Goal: Task Accomplishment & Management: Manage account settings

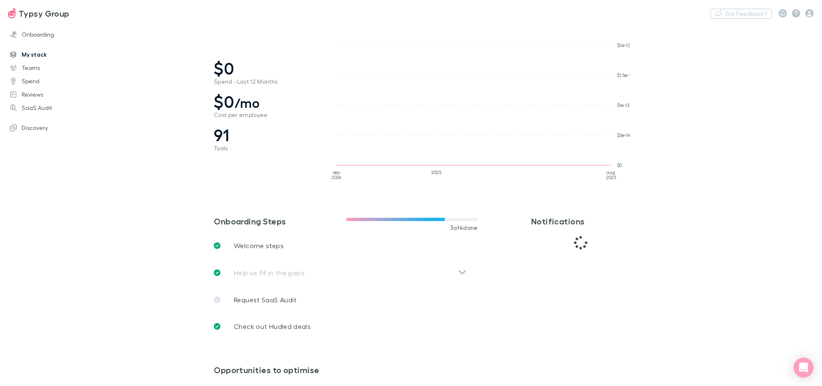
click at [31, 54] on link "My stack" at bounding box center [58, 54] width 112 height 13
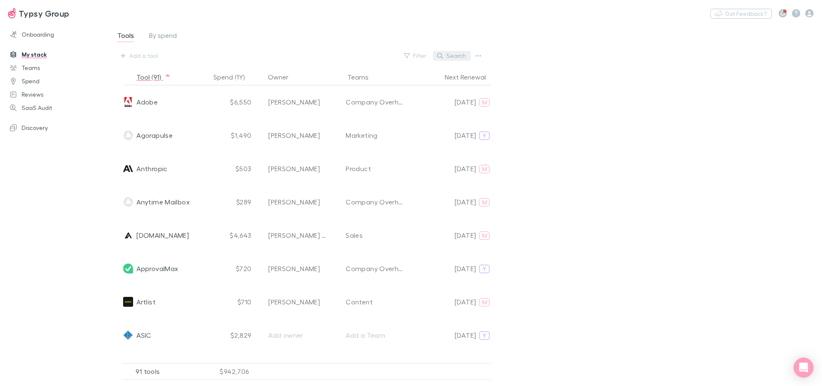
click at [456, 57] on button "Search" at bounding box center [452, 56] width 38 height 10
paste input "Statista"
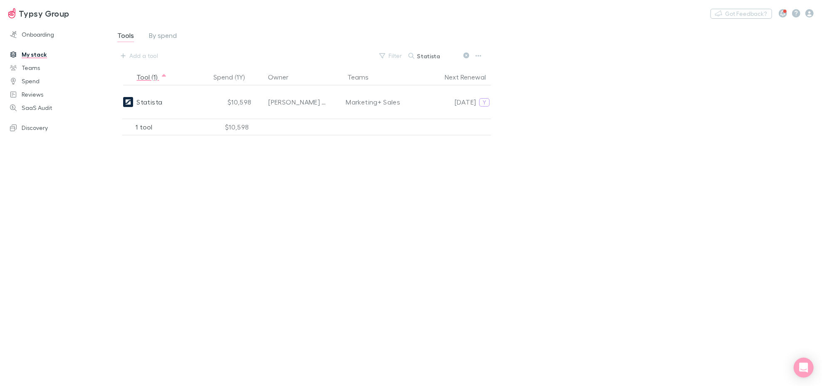
type input "Statista"
drag, startPoint x: 471, startPoint y: 55, endPoint x: 444, endPoint y: 60, distance: 27.4
click at [469, 54] on button at bounding box center [466, 56] width 10 height 8
click at [435, 56] on button "Search" at bounding box center [421, 56] width 27 height 0
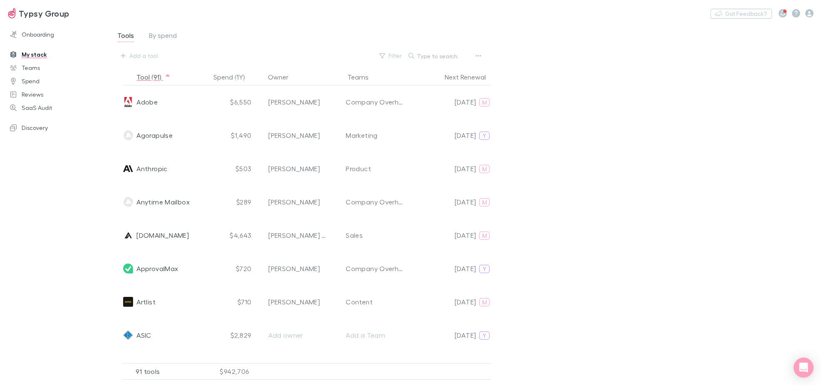
click at [444, 60] on input "text" at bounding box center [438, 56] width 42 height 12
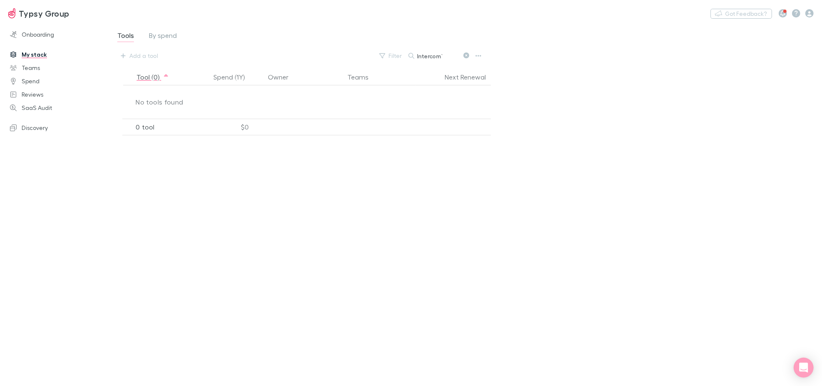
click at [454, 66] on div "Tools By spend Add a tool Filter Search Intercom`" at bounding box center [310, 45] width 416 height 45
drag, startPoint x: 453, startPoint y: 56, endPoint x: 395, endPoint y: 47, distance: 58.4
click at [395, 47] on div "Tools By spend Add a tool Filter Search Intercom`" at bounding box center [311, 46] width 388 height 32
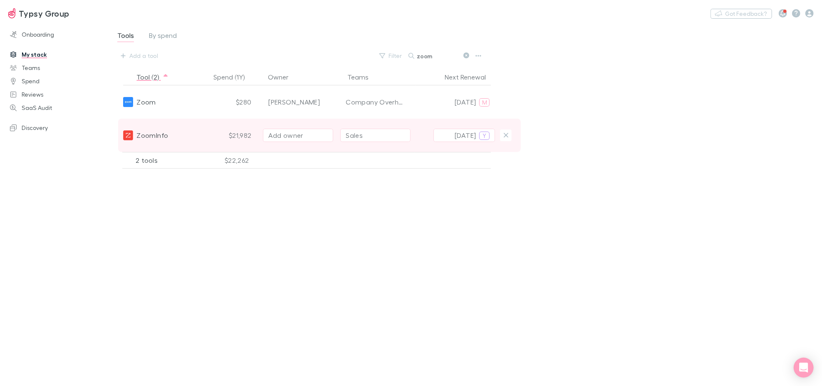
type input "zoom"
click at [311, 131] on div "Add owner" at bounding box center [298, 135] width 60 height 10
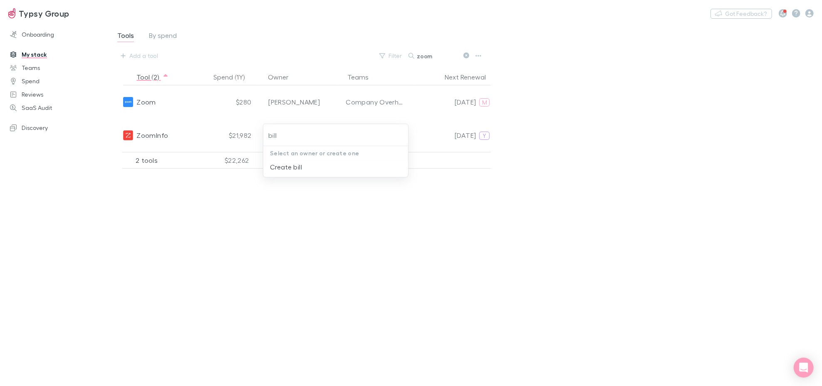
type input "bill"
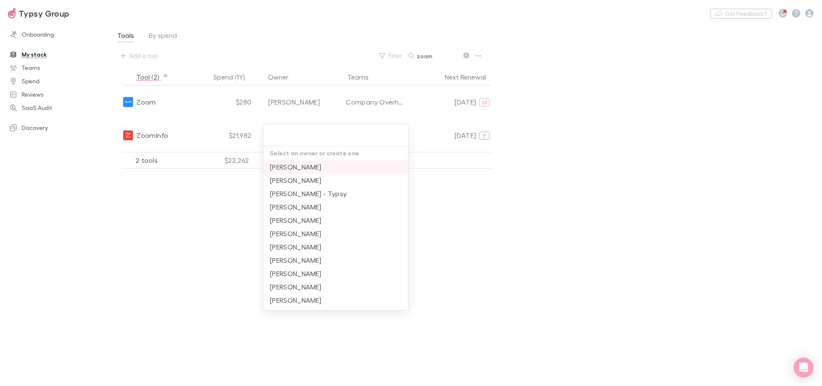
paste input "[PERSON_NAME]"
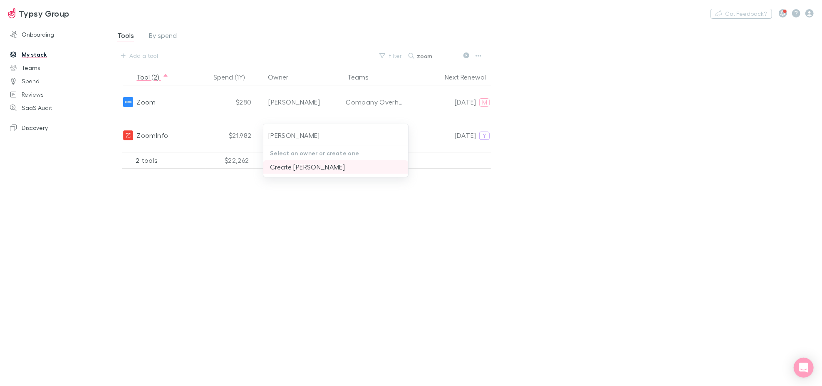
click at [295, 166] on li "Create [PERSON_NAME]" at bounding box center [335, 166] width 145 height 13
type input "Create [PERSON_NAME]"
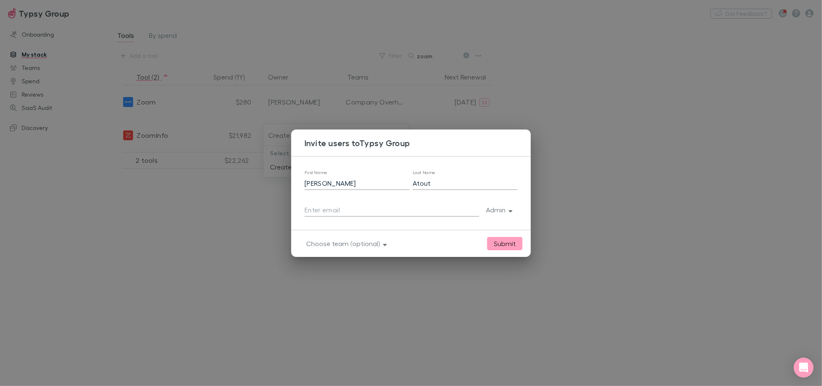
click at [399, 208] on input "text" at bounding box center [392, 209] width 175 height 13
paste input "[PERSON_NAME][EMAIL_ADDRESS][DOMAIN_NAME]"
type input "[PERSON_NAME][EMAIL_ADDRESS][DOMAIN_NAME]"
click at [498, 210] on button "Admin" at bounding box center [498, 210] width 38 height 12
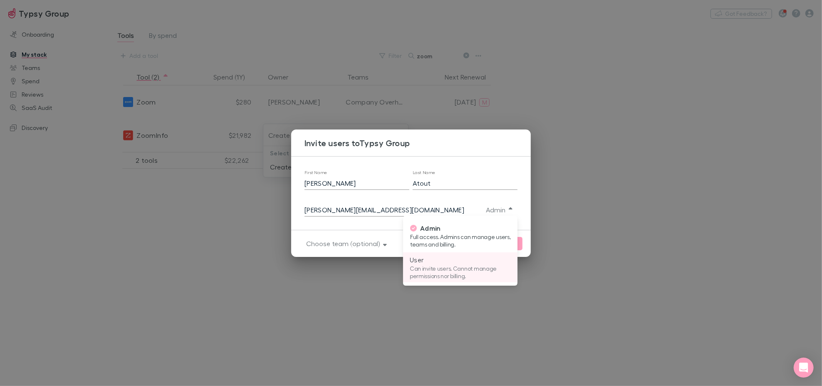
click at [471, 268] on p "Can invite users. Cannot manage permissions nor billing." at bounding box center [460, 272] width 101 height 15
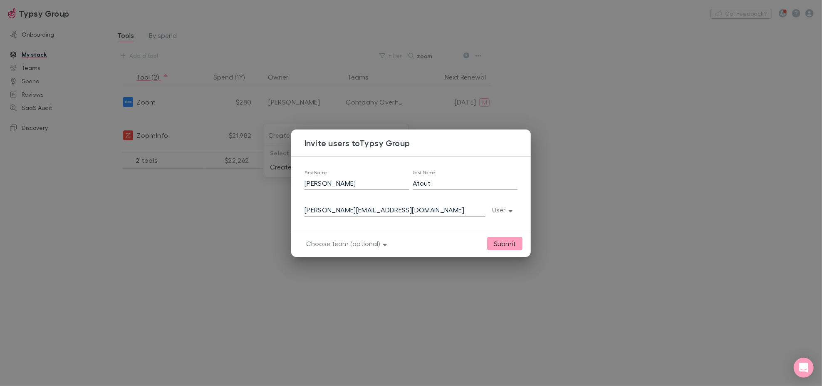
click at [508, 241] on button "Submit" at bounding box center [504, 243] width 35 height 13
click at [350, 242] on button "Choose team (optional)" at bounding box center [346, 244] width 92 height 12
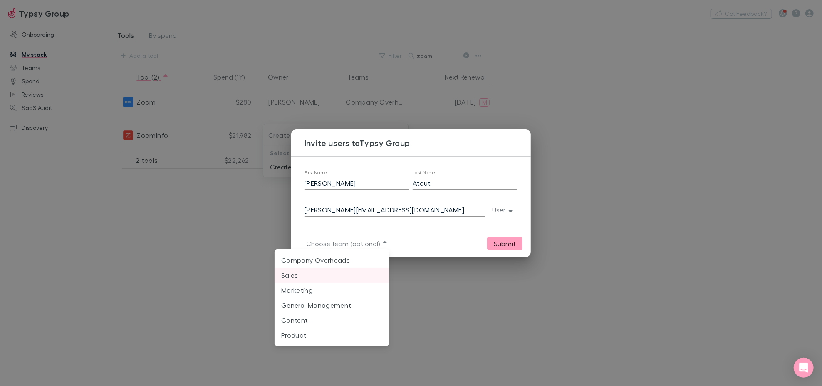
click at [344, 275] on p "Sales" at bounding box center [331, 275] width 101 height 10
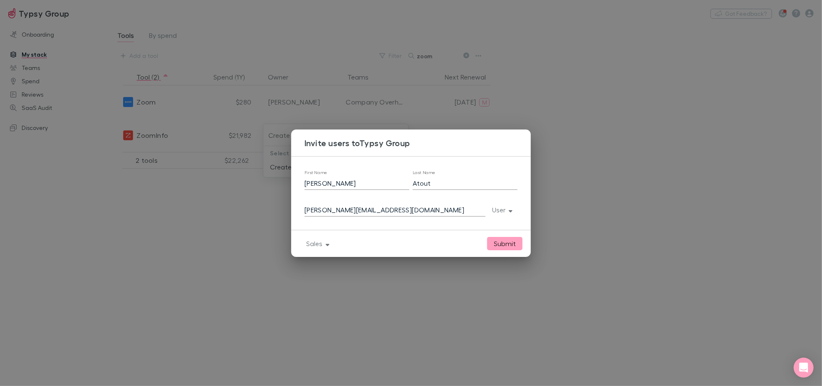
click at [504, 241] on button "Submit" at bounding box center [504, 243] width 35 height 13
click at [503, 241] on button "Submit" at bounding box center [504, 243] width 35 height 13
click at [670, 257] on div "Invite users to Typsy Group First Name [PERSON_NAME] Last Name [PERSON_NAME]@[D…" at bounding box center [411, 193] width 822 height 386
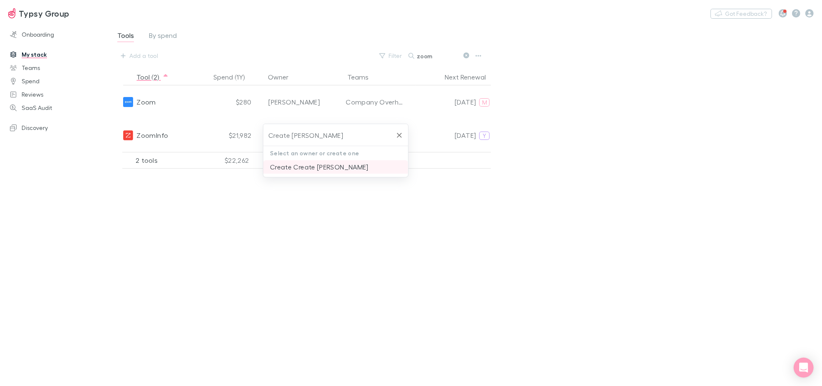
click at [362, 163] on li "Create Create [PERSON_NAME]" at bounding box center [335, 166] width 145 height 13
type input "Create Create [PERSON_NAME]"
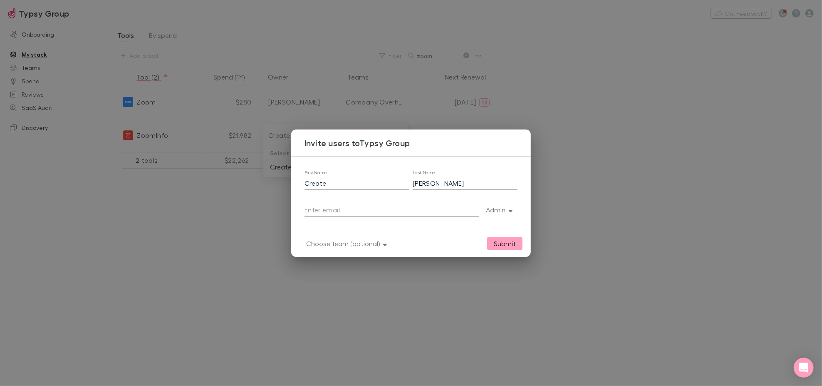
click at [395, 202] on div "First Name Create Last Name [PERSON_NAME]" at bounding box center [411, 193] width 240 height 74
click at [402, 211] on input "text" at bounding box center [392, 209] width 175 height 13
paste input "[PERSON_NAME][EMAIL_ADDRESS][DOMAIN_NAME]"
type input "[PERSON_NAME][EMAIL_ADDRESS][DOMAIN_NAME]"
click at [502, 208] on button "Admin" at bounding box center [498, 210] width 38 height 12
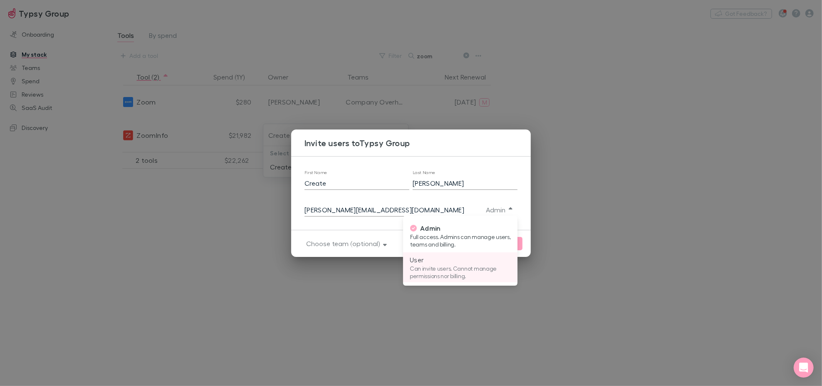
click at [444, 277] on p "Can invite users. Cannot manage permissions nor billing." at bounding box center [460, 272] width 101 height 15
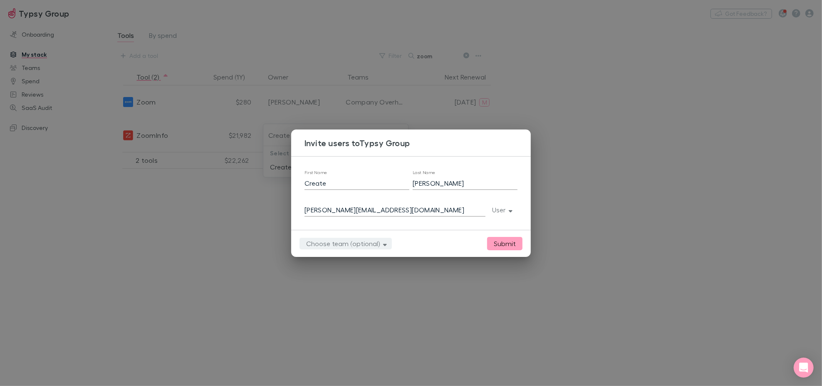
click at [348, 240] on button "Choose team (optional)" at bounding box center [346, 244] width 92 height 12
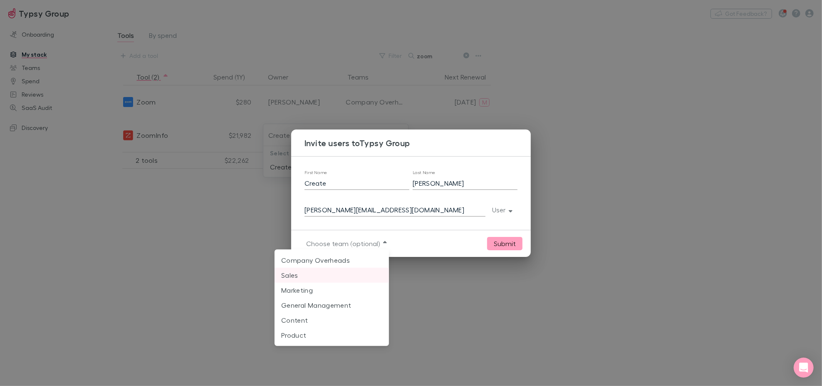
click at [360, 279] on p "Sales" at bounding box center [331, 275] width 101 height 10
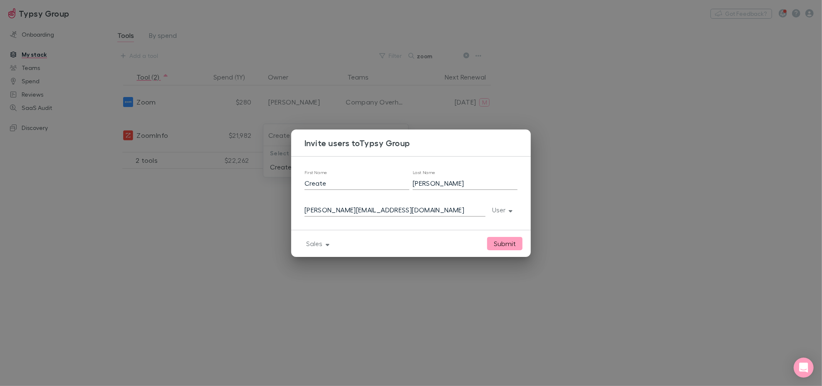
click at [514, 241] on button "Submit" at bounding box center [504, 243] width 35 height 13
click at [515, 240] on button "Submit" at bounding box center [504, 243] width 35 height 13
click at [459, 339] on div "Invite users to Typsy Group First Name Create Last Name [PERSON_NAME] [PERSON_N…" at bounding box center [411, 193] width 822 height 386
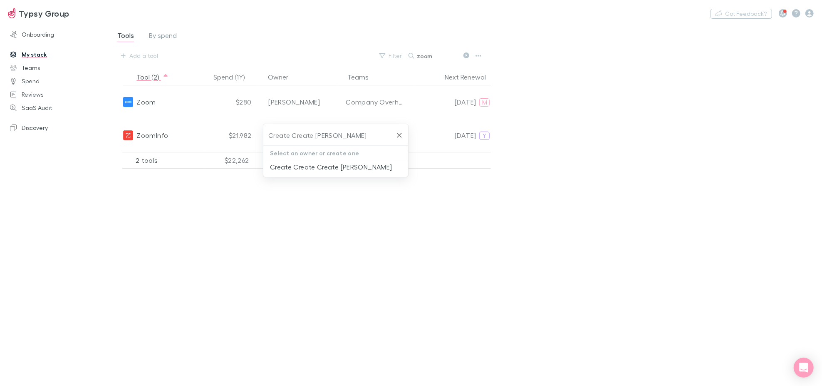
click at [398, 135] on icon "Clear" at bounding box center [399, 135] width 8 height 8
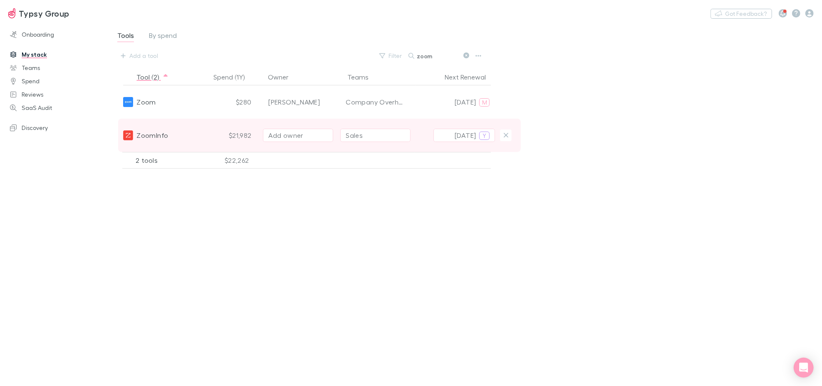
click at [280, 135] on div "Add owner" at bounding box center [298, 135] width 60 height 10
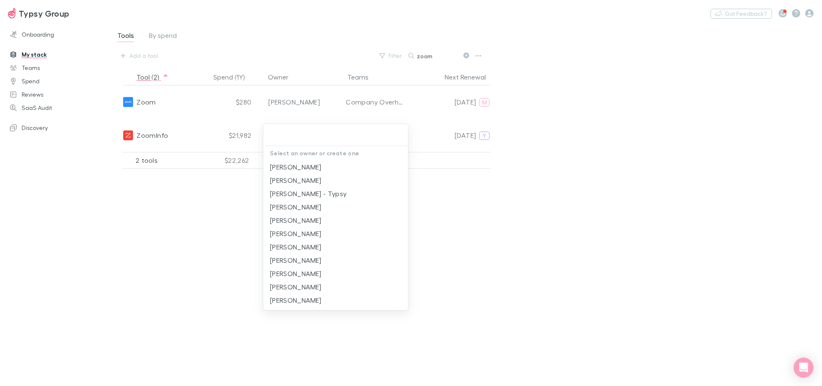
click at [183, 290] on div at bounding box center [411, 193] width 822 height 386
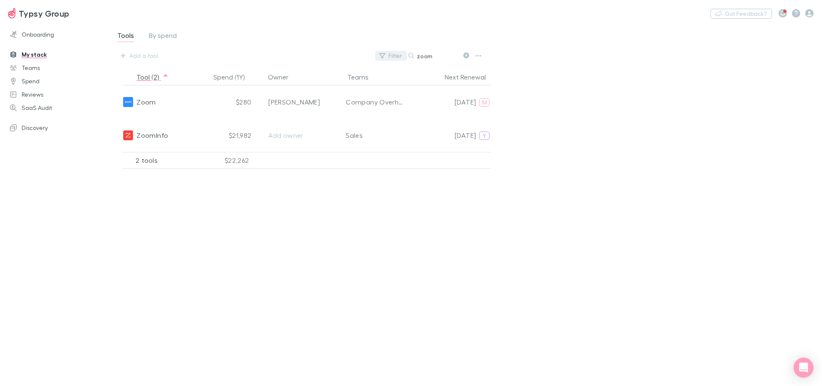
drag, startPoint x: 438, startPoint y: 57, endPoint x: 400, endPoint y: 55, distance: 37.5
click at [400, 55] on div "Filter Search zoom" at bounding box center [429, 56] width 109 height 12
paste input "Chameleon Creator"
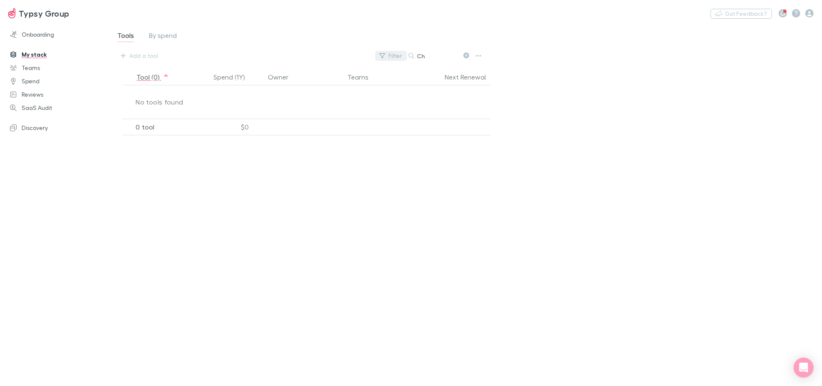
type input "C"
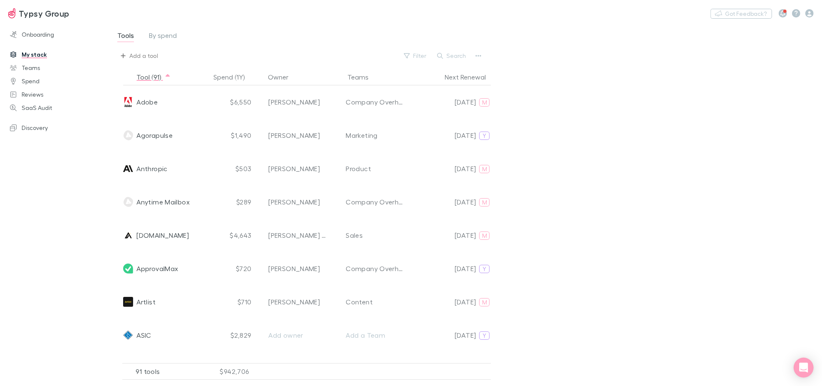
click at [139, 57] on div "Add a tool" at bounding box center [143, 56] width 29 height 10
click at [155, 105] on li "Chameleon Creator" at bounding box center [189, 101] width 145 height 13
type input "Chameleon Creator"
click at [451, 53] on button "Search" at bounding box center [452, 56] width 38 height 10
paste input "Chameleon Creator"
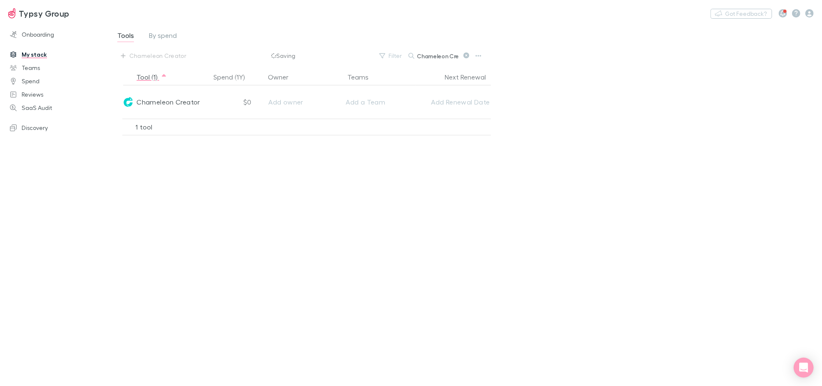
scroll to position [0, 8]
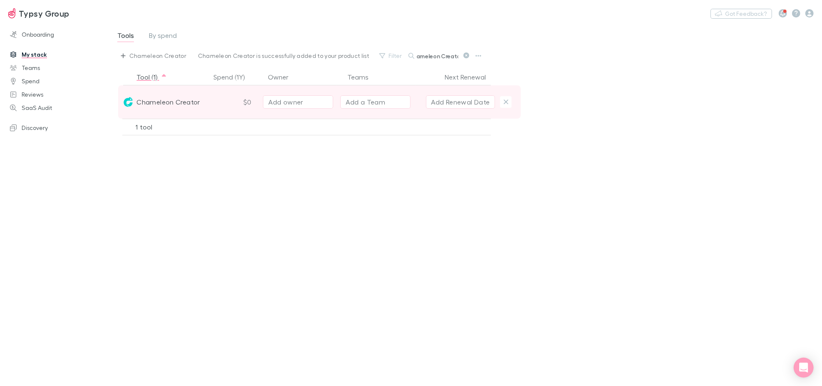
type input "Chameleon Creator"
click at [188, 101] on span "Chameleon Creator" at bounding box center [167, 101] width 63 height 33
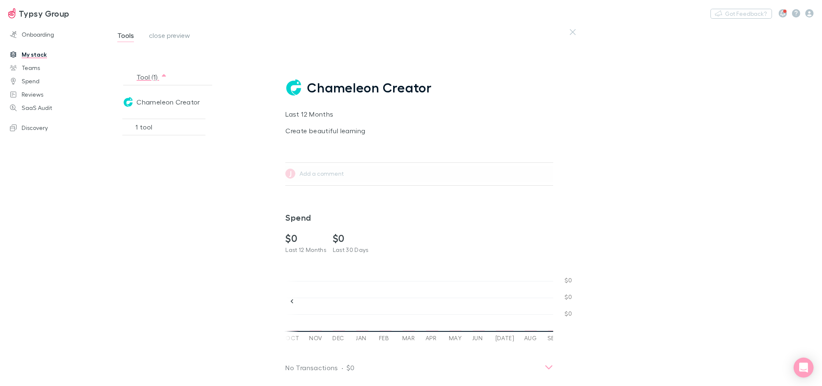
scroll to position [46, 0]
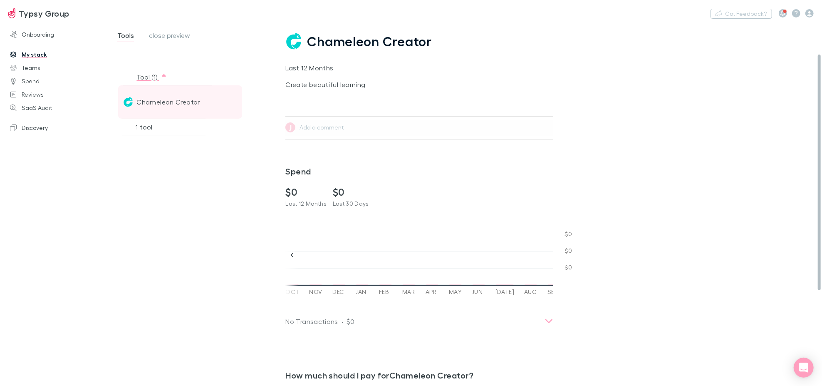
click at [175, 104] on span "Chameleon Creator" at bounding box center [167, 101] width 63 height 33
click at [171, 103] on span "Chameleon Creator" at bounding box center [167, 101] width 63 height 33
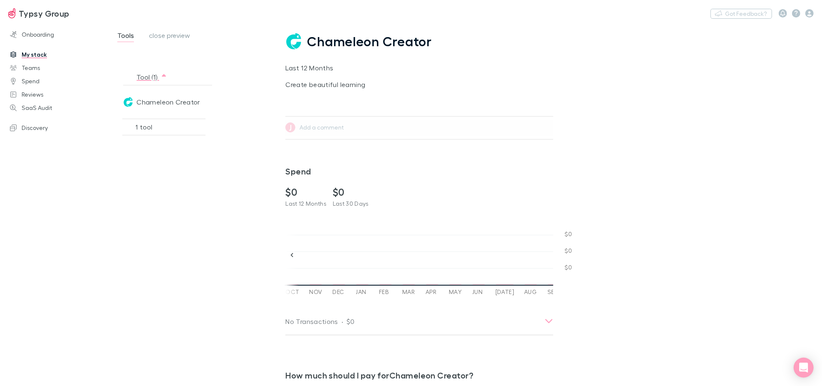
click at [27, 57] on link "My stack" at bounding box center [58, 54] width 112 height 13
click at [29, 32] on link "Onboarding" at bounding box center [58, 34] width 112 height 13
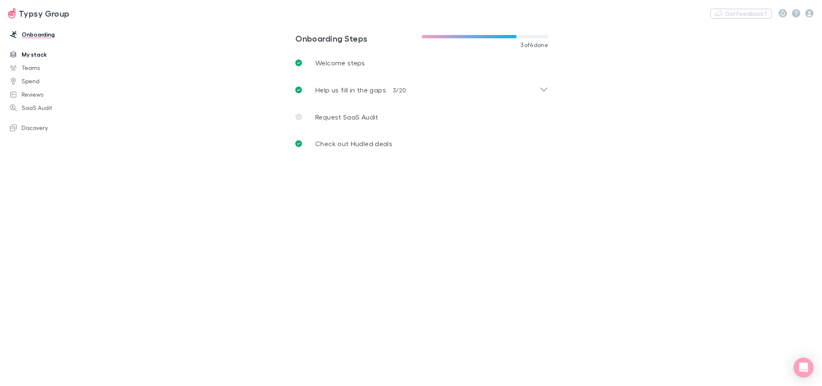
click at [41, 56] on link "My stack" at bounding box center [58, 54] width 112 height 13
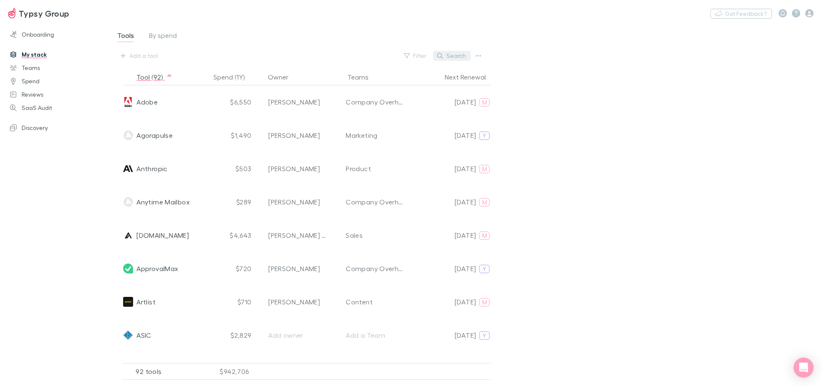
click at [450, 56] on button "Search" at bounding box center [452, 56] width 38 height 10
paste input "Chameleon Creator"
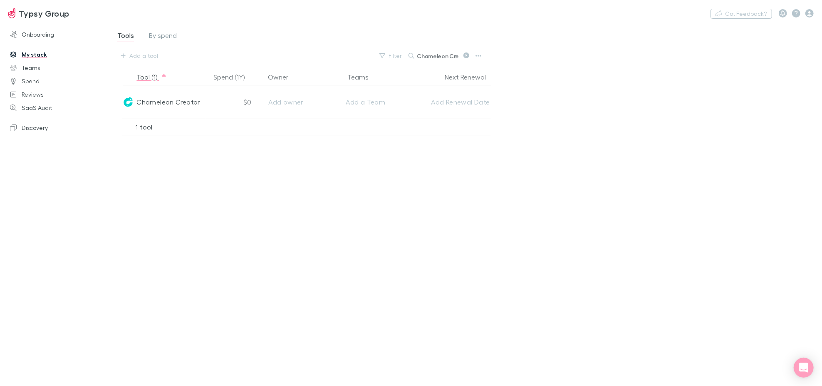
scroll to position [0, 8]
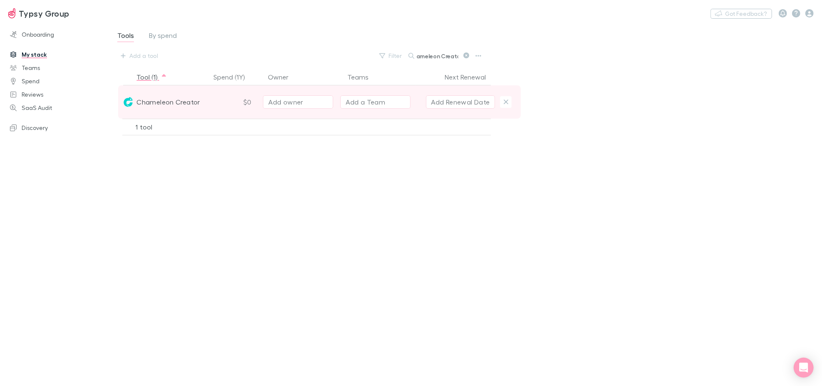
type input "Chameleon Creator"
click at [352, 100] on div "Add a Team" at bounding box center [366, 102] width 40 height 10
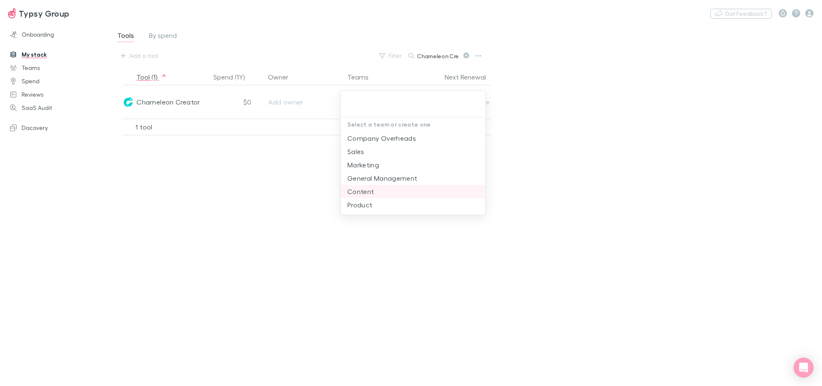
click at [367, 196] on li "Content" at bounding box center [413, 191] width 145 height 13
click at [499, 260] on div at bounding box center [411, 193] width 822 height 386
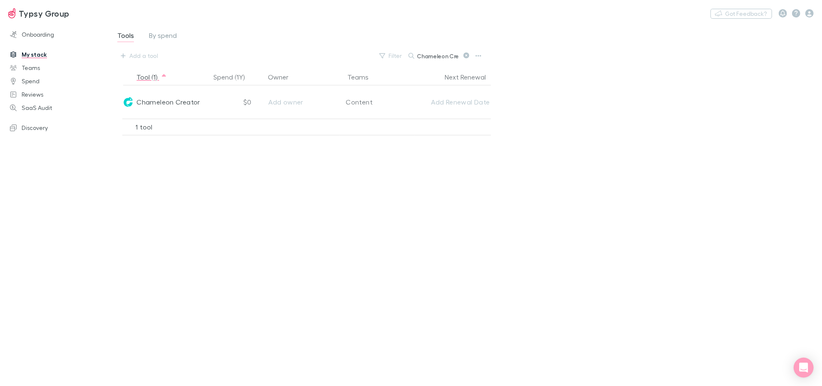
scroll to position [0, 8]
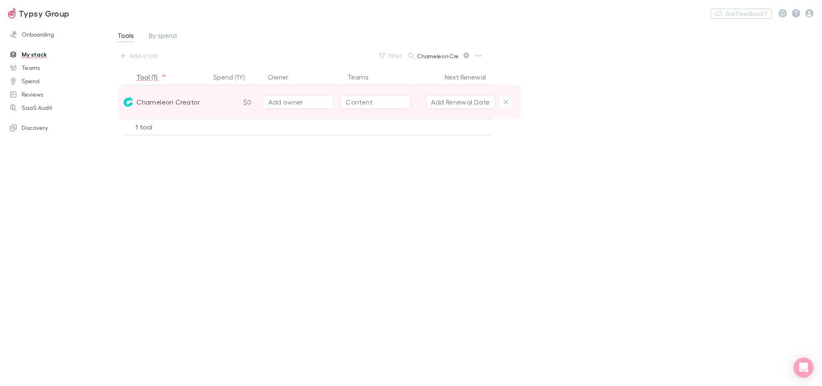
click at [452, 100] on button "Add Renewal Date" at bounding box center [460, 101] width 69 height 13
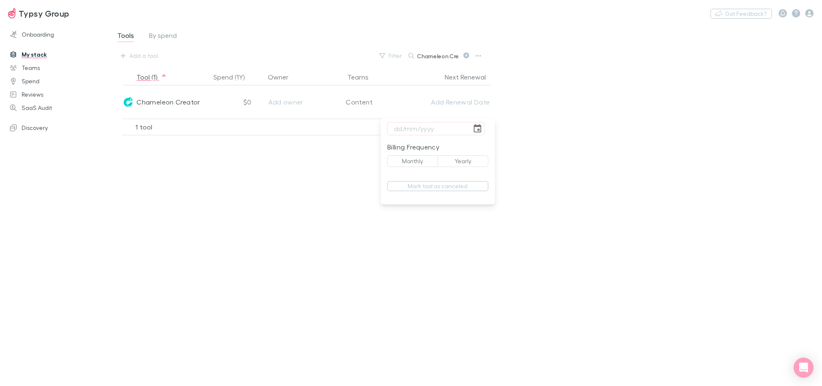
click at [463, 161] on button "Yearly" at bounding box center [463, 161] width 51 height 12
type button "yearly"
click at [399, 128] on input "tel" at bounding box center [429, 128] width 84 height 13
click at [464, 291] on div at bounding box center [411, 193] width 822 height 386
click at [422, 126] on input "[DATE]" at bounding box center [429, 128] width 84 height 13
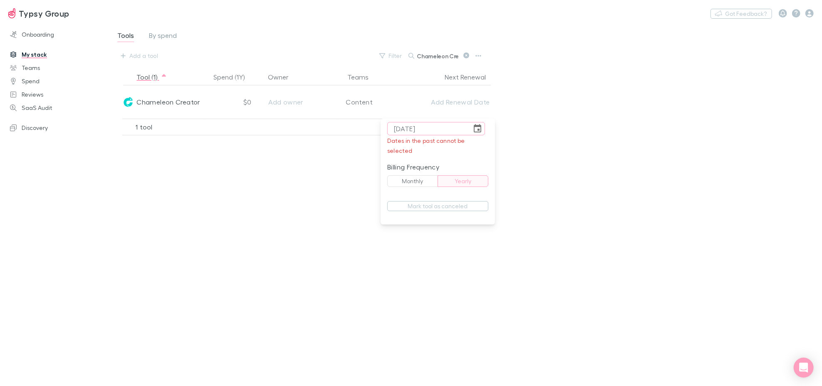
type input "[DATE]"
click at [476, 181] on button "Yearly" at bounding box center [463, 181] width 51 height 12
click at [501, 280] on div at bounding box center [411, 193] width 822 height 386
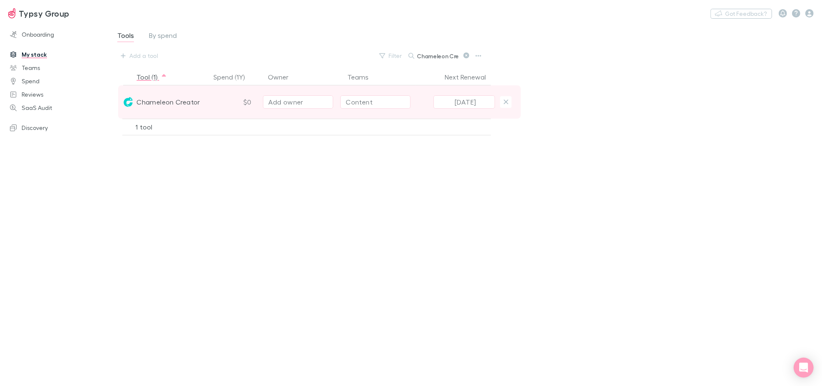
click at [276, 102] on div "Add owner" at bounding box center [298, 102] width 60 height 10
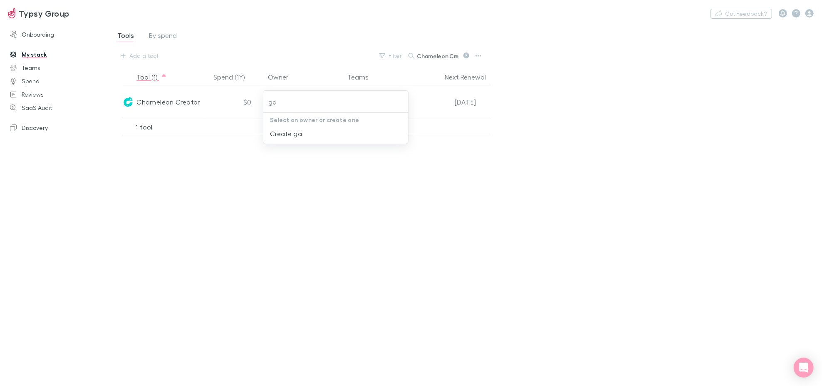
type input "g"
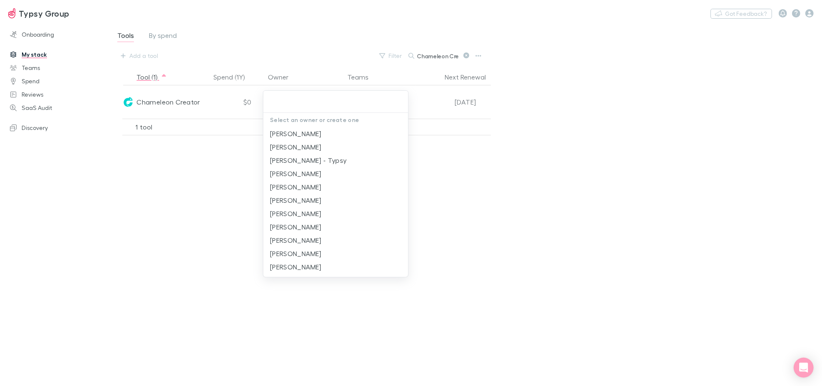
click at [233, 283] on div at bounding box center [411, 193] width 822 height 386
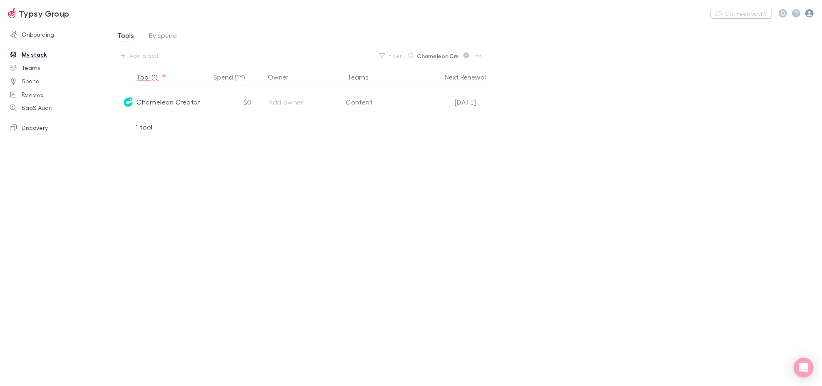
click at [809, 17] on icon "button" at bounding box center [810, 13] width 8 height 8
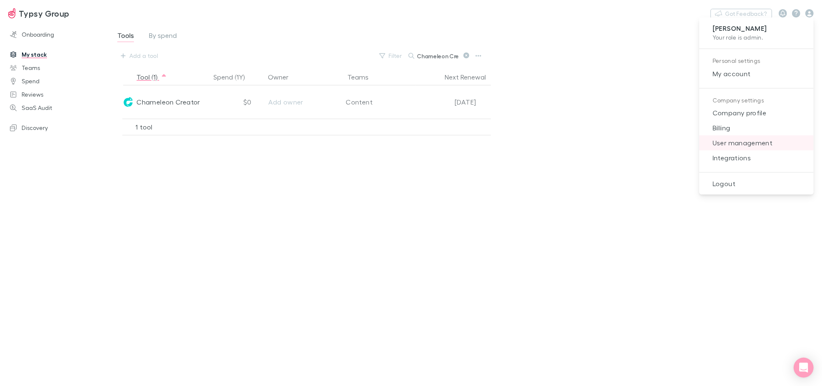
click at [720, 148] on li "User management" at bounding box center [757, 142] width 114 height 15
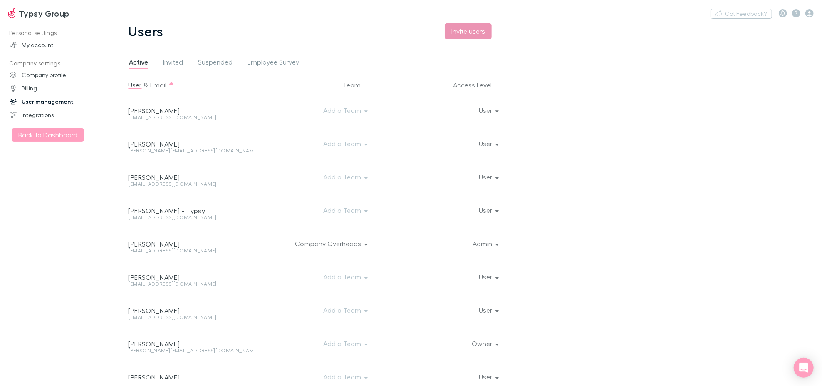
click at [459, 31] on button "Invite users" at bounding box center [468, 31] width 47 height 16
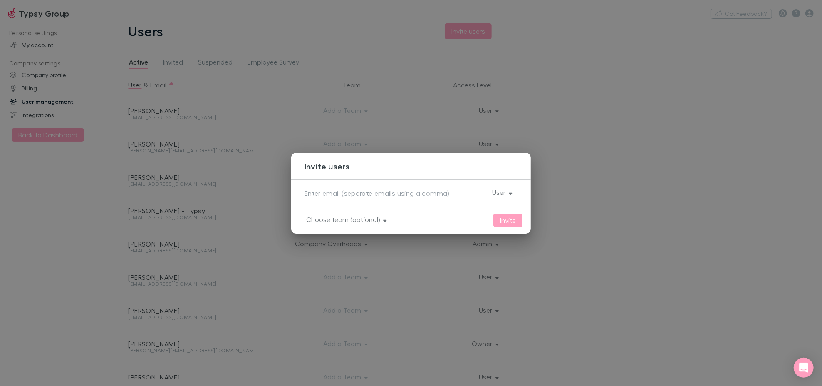
click at [366, 197] on textarea at bounding box center [395, 193] width 181 height 10
paste textarea "[PERSON_NAME][EMAIL_ADDRESS][DOMAIN_NAME]"
type textarea "[PERSON_NAME][EMAIL_ADDRESS][DOMAIN_NAME]"
click at [372, 220] on button "Choose team (optional)" at bounding box center [346, 219] width 92 height 12
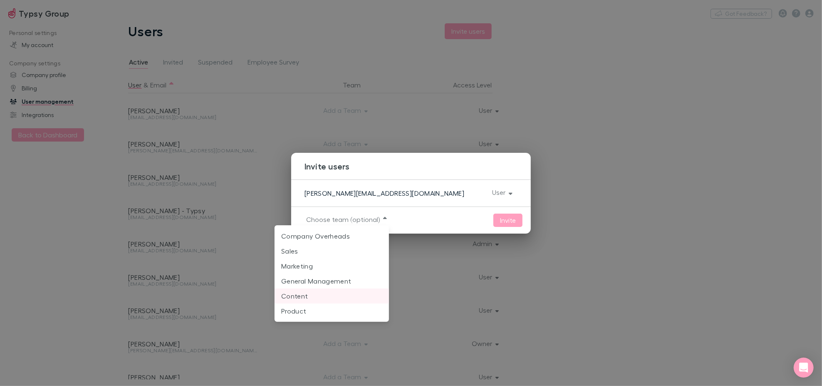
click at [327, 298] on p "Content" at bounding box center [331, 296] width 101 height 10
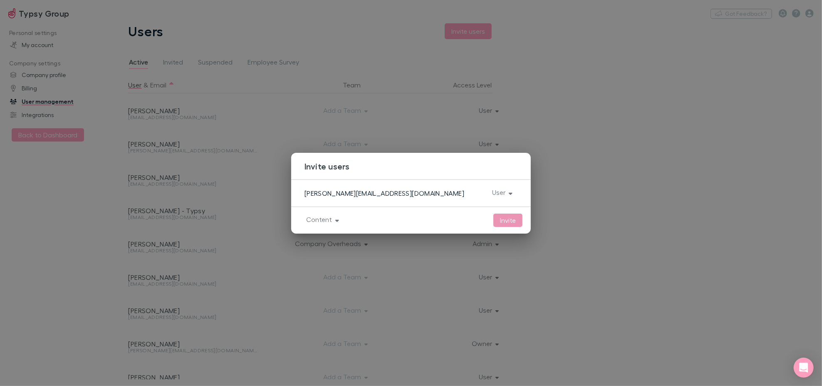
click at [508, 221] on button "Invite" at bounding box center [508, 219] width 29 height 13
click at [611, 196] on div "Invite users [PERSON_NAME][EMAIL_ADDRESS][DOMAIN_NAME] x User Invite Content" at bounding box center [411, 193] width 822 height 386
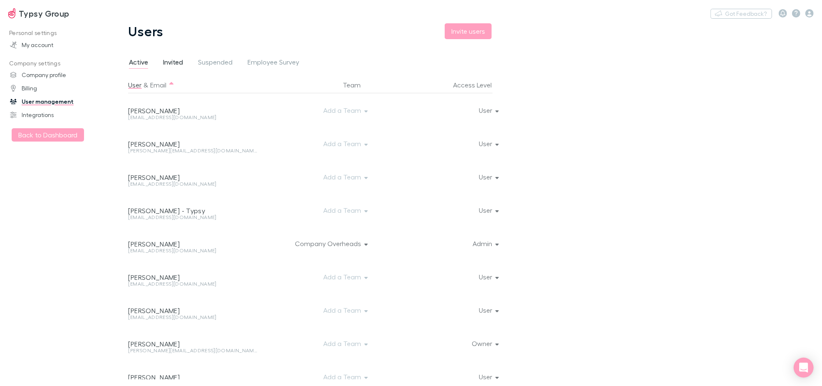
click at [181, 64] on span "Invited" at bounding box center [173, 63] width 20 height 11
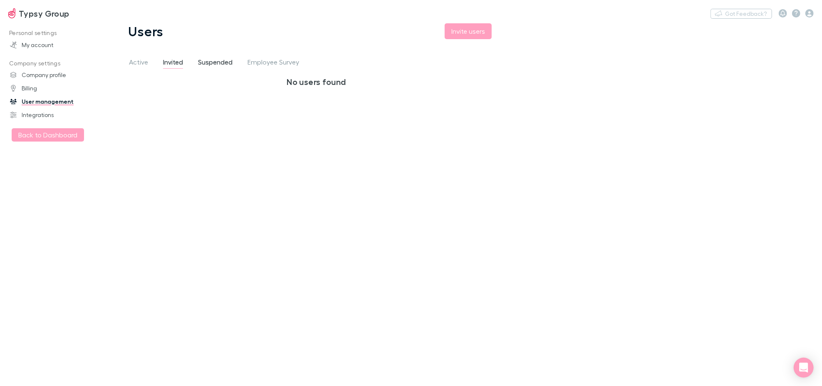
click at [211, 60] on span "Suspended" at bounding box center [215, 63] width 35 height 11
click at [138, 60] on span "Active" at bounding box center [138, 63] width 19 height 11
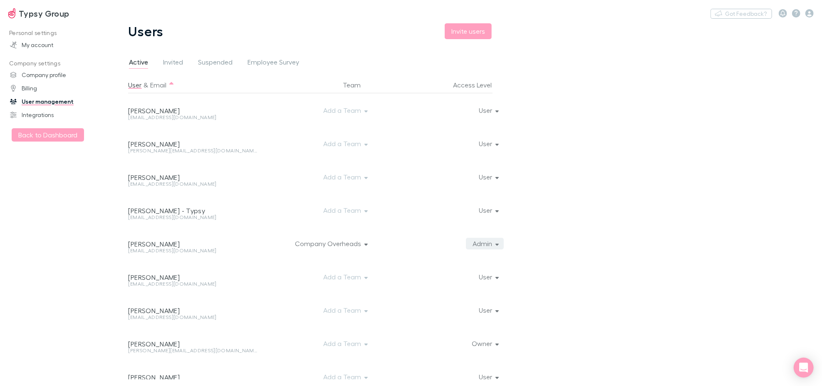
click at [491, 245] on button "Admin" at bounding box center [485, 244] width 38 height 12
click at [615, 288] on div at bounding box center [411, 193] width 822 height 386
click at [807, 15] on icon "button" at bounding box center [810, 13] width 8 height 8
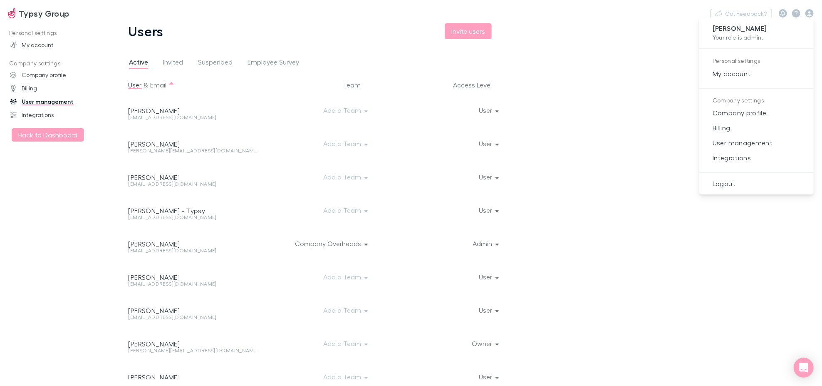
click at [473, 29] on div at bounding box center [411, 193] width 822 height 386
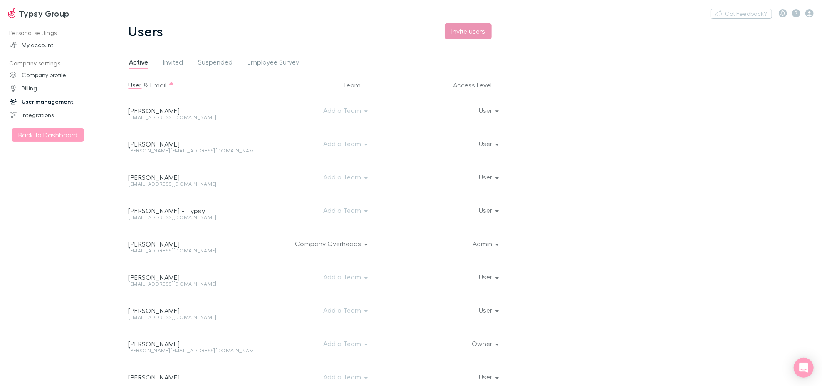
click at [477, 33] on button "Invite users" at bounding box center [468, 31] width 47 height 16
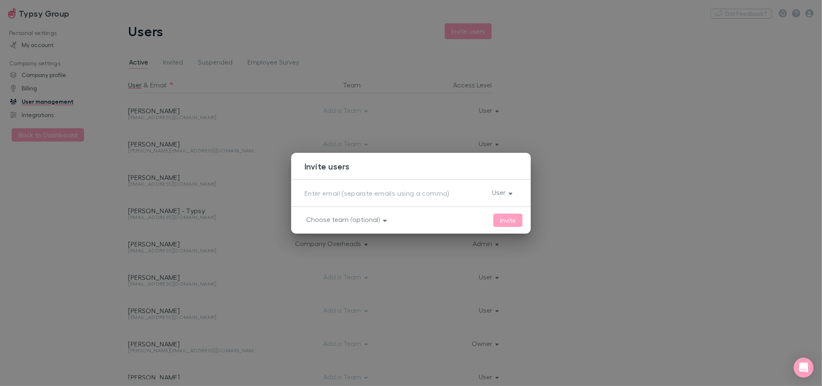
click at [393, 199] on div "x" at bounding box center [395, 192] width 181 height 13
paste textarea "[PERSON_NAME][EMAIL_ADDRESS][DOMAIN_NAME]"
type textarea "[PERSON_NAME][EMAIL_ADDRESS][DOMAIN_NAME]"
click at [510, 189] on button "User" at bounding box center [502, 192] width 32 height 12
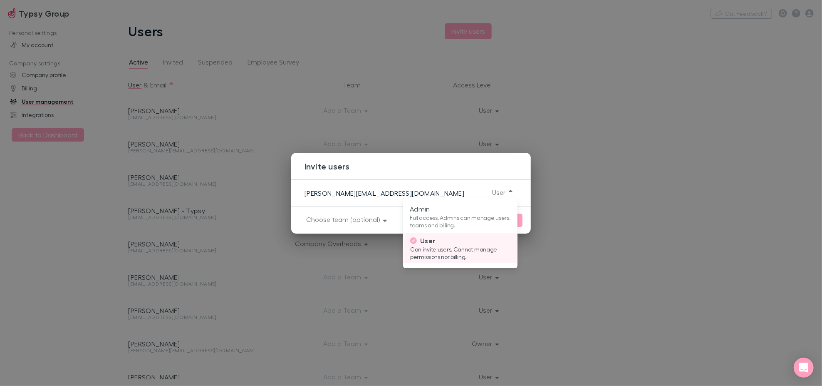
click at [419, 246] on p "Can invite users. Cannot manage permissions nor billing." at bounding box center [460, 253] width 101 height 15
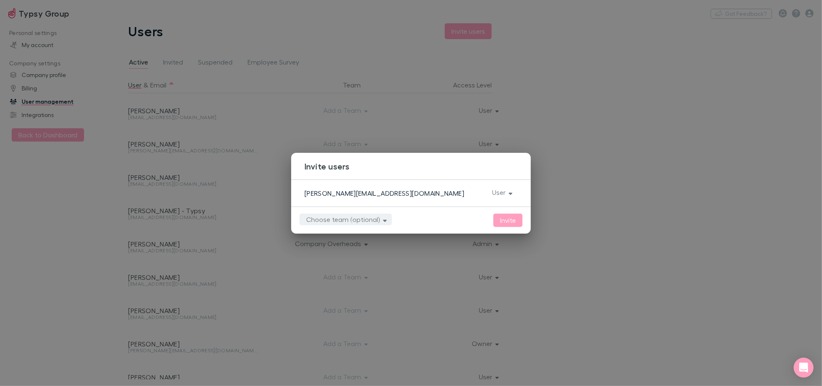
click at [370, 220] on button "Choose team (optional)" at bounding box center [346, 219] width 92 height 12
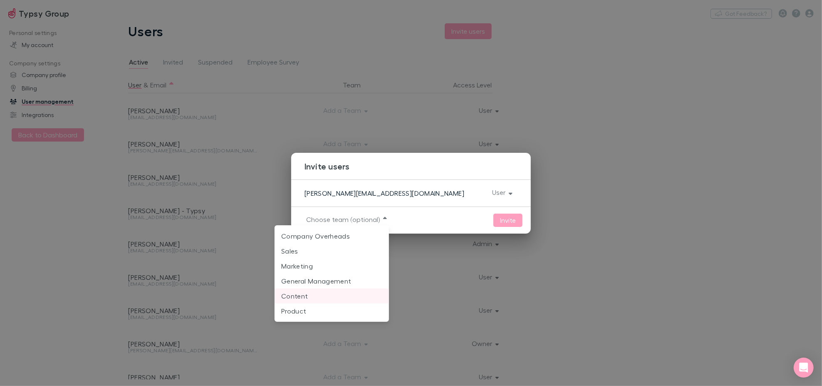
click at [327, 295] on p "Content" at bounding box center [331, 296] width 101 height 10
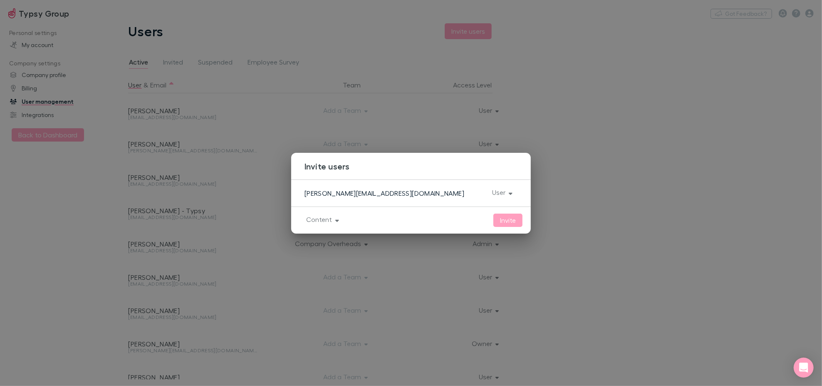
click at [439, 184] on div "[PERSON_NAME][EMAIL_ADDRESS][DOMAIN_NAME] x User" at bounding box center [411, 192] width 240 height 27
click at [499, 219] on button "Invite" at bounding box center [508, 219] width 29 height 13
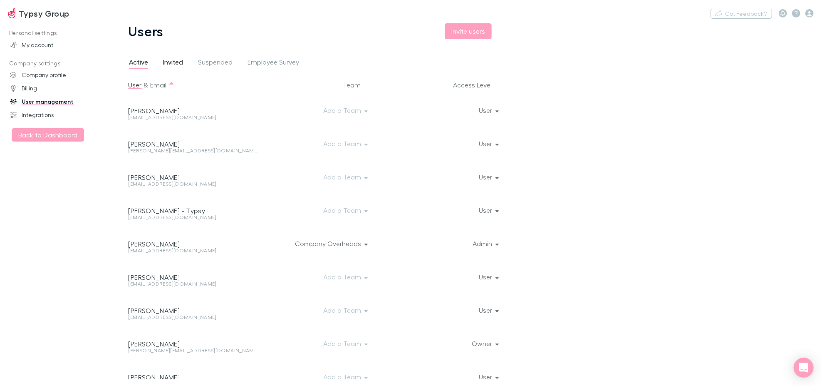
click at [170, 59] on span "Invited" at bounding box center [173, 63] width 20 height 11
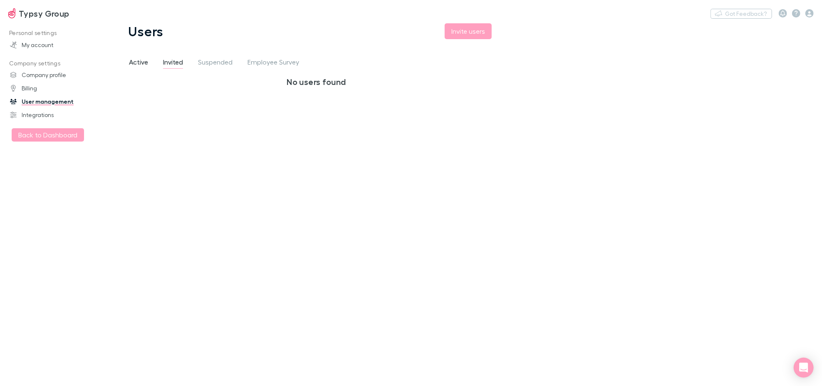
click at [141, 59] on span "Active" at bounding box center [138, 63] width 19 height 11
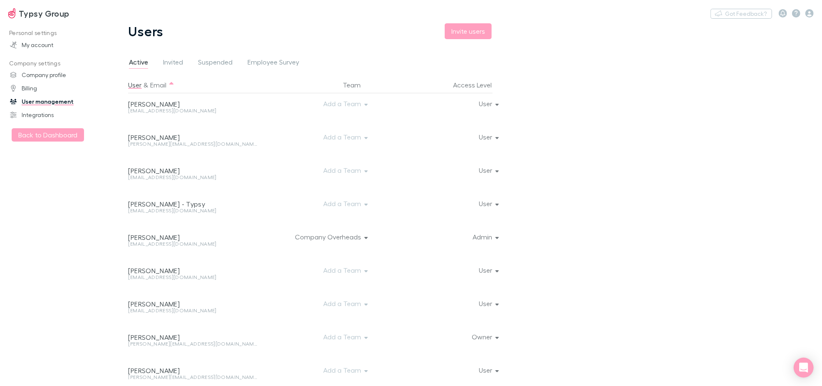
scroll to position [13, 0]
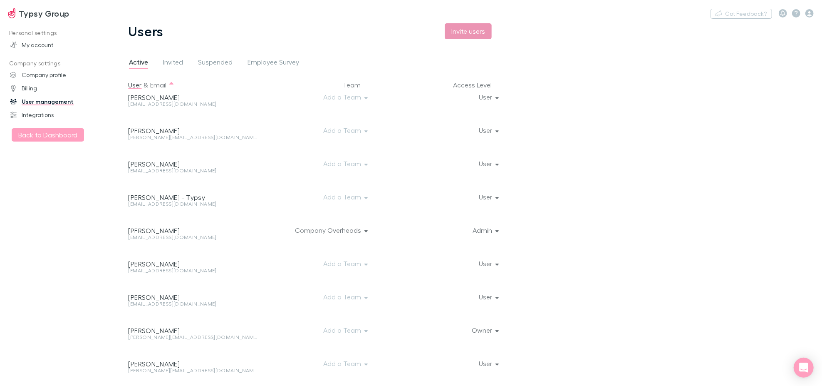
click at [469, 30] on button "Invite users" at bounding box center [468, 31] width 47 height 16
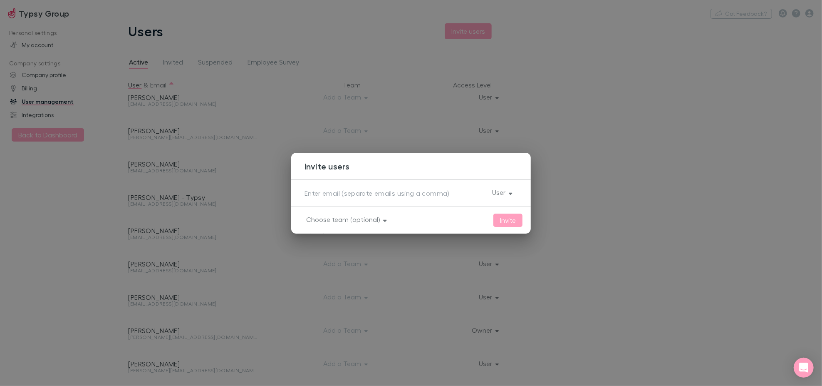
click at [393, 194] on textarea at bounding box center [395, 193] width 181 height 10
paste textarea "[PERSON_NAME][EMAIL_ADDRESS][DOMAIN_NAME]"
type textarea "[PERSON_NAME][EMAIL_ADDRESS][DOMAIN_NAME]"
click at [361, 217] on button "Choose team (optional)" at bounding box center [346, 219] width 92 height 12
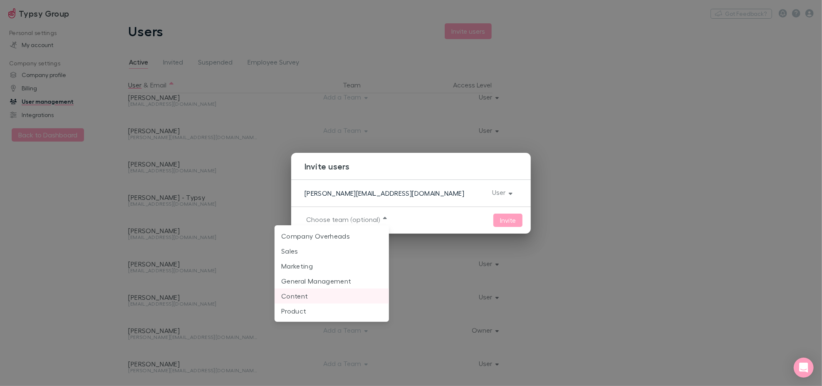
click at [341, 300] on p "Content" at bounding box center [331, 296] width 101 height 10
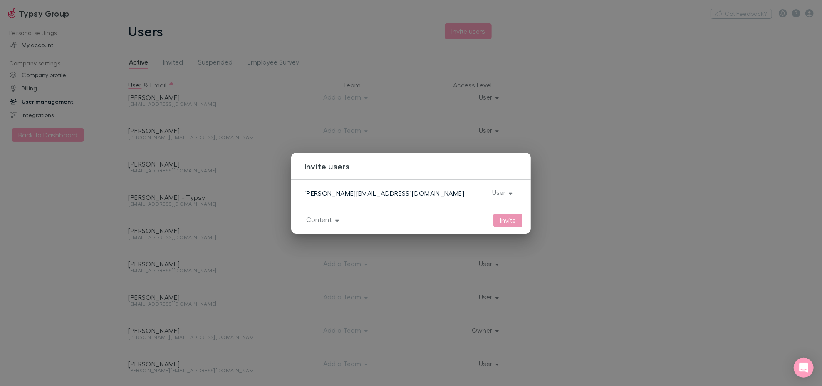
click at [507, 224] on button "Invite" at bounding box center [508, 219] width 29 height 13
click at [657, 228] on div "Invite users [PERSON_NAME][EMAIL_ADDRESS][DOMAIN_NAME] x User Invite Content" at bounding box center [411, 193] width 822 height 386
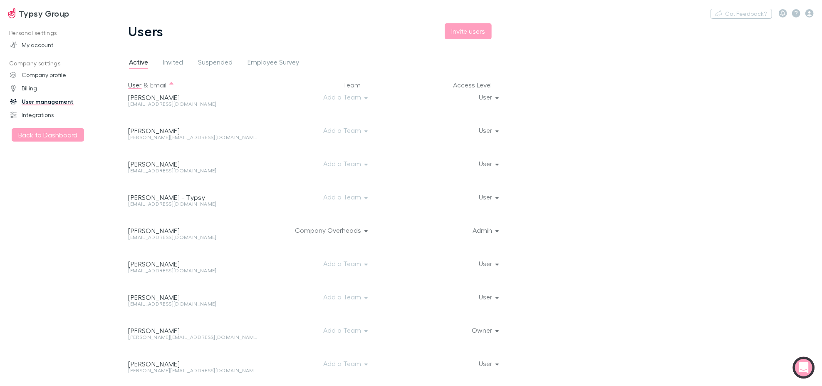
click at [798, 358] on body "Typsy Group Nothing Got Feedback? Personal settings My account Company settings…" at bounding box center [411, 193] width 822 height 386
click at [801, 363] on icon "Open Intercom Messenger" at bounding box center [804, 367] width 11 height 11
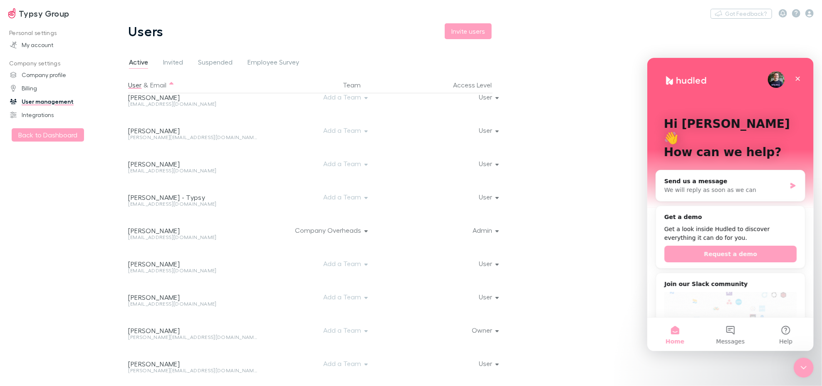
scroll to position [0, 0]
click at [546, 258] on main "Users Invite users Active Invited Suspended Employee Survey User & Email Team A…" at bounding box center [465, 204] width 714 height 362
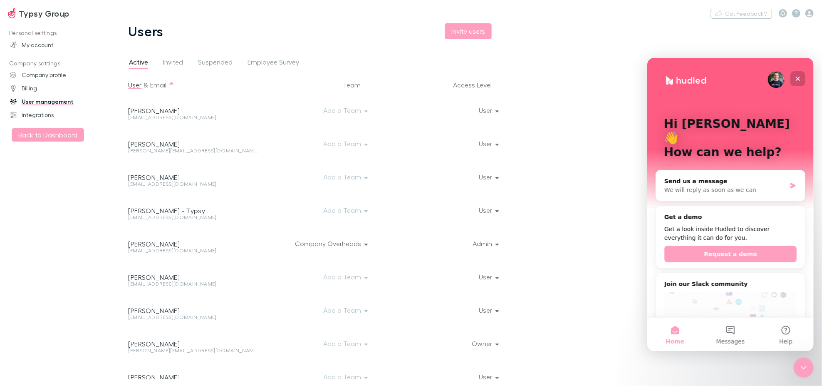
click at [796, 77] on icon "Close" at bounding box center [798, 78] width 5 height 5
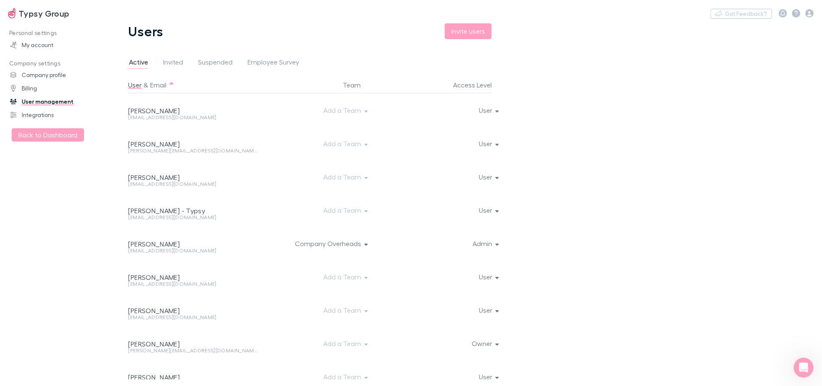
click at [382, 63] on div "Active Invited Suspended Employee Survey" at bounding box center [316, 65] width 376 height 16
click at [414, 53] on div "Active Invited Suspended Employee Survey User & Email Team Access Level [PERSON…" at bounding box center [316, 218] width 376 height 333
click at [50, 41] on link "My account" at bounding box center [58, 44] width 112 height 13
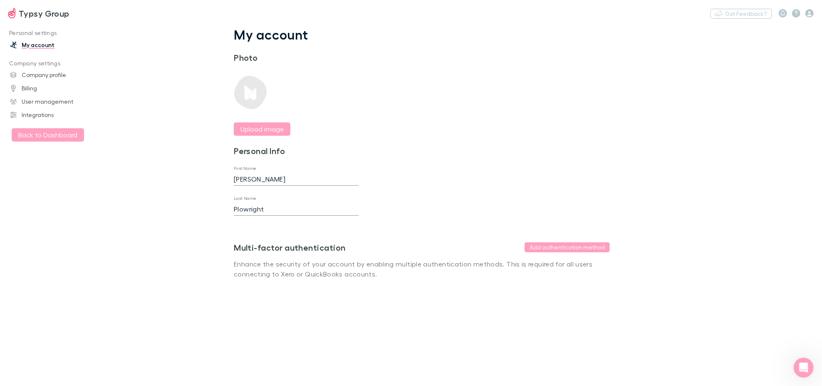
click at [24, 32] on p "Personal settings" at bounding box center [58, 33] width 112 height 10
click at [25, 16] on h3 "Typsy Group" at bounding box center [44, 13] width 51 height 10
